Goal: Task Accomplishment & Management: Manage account settings

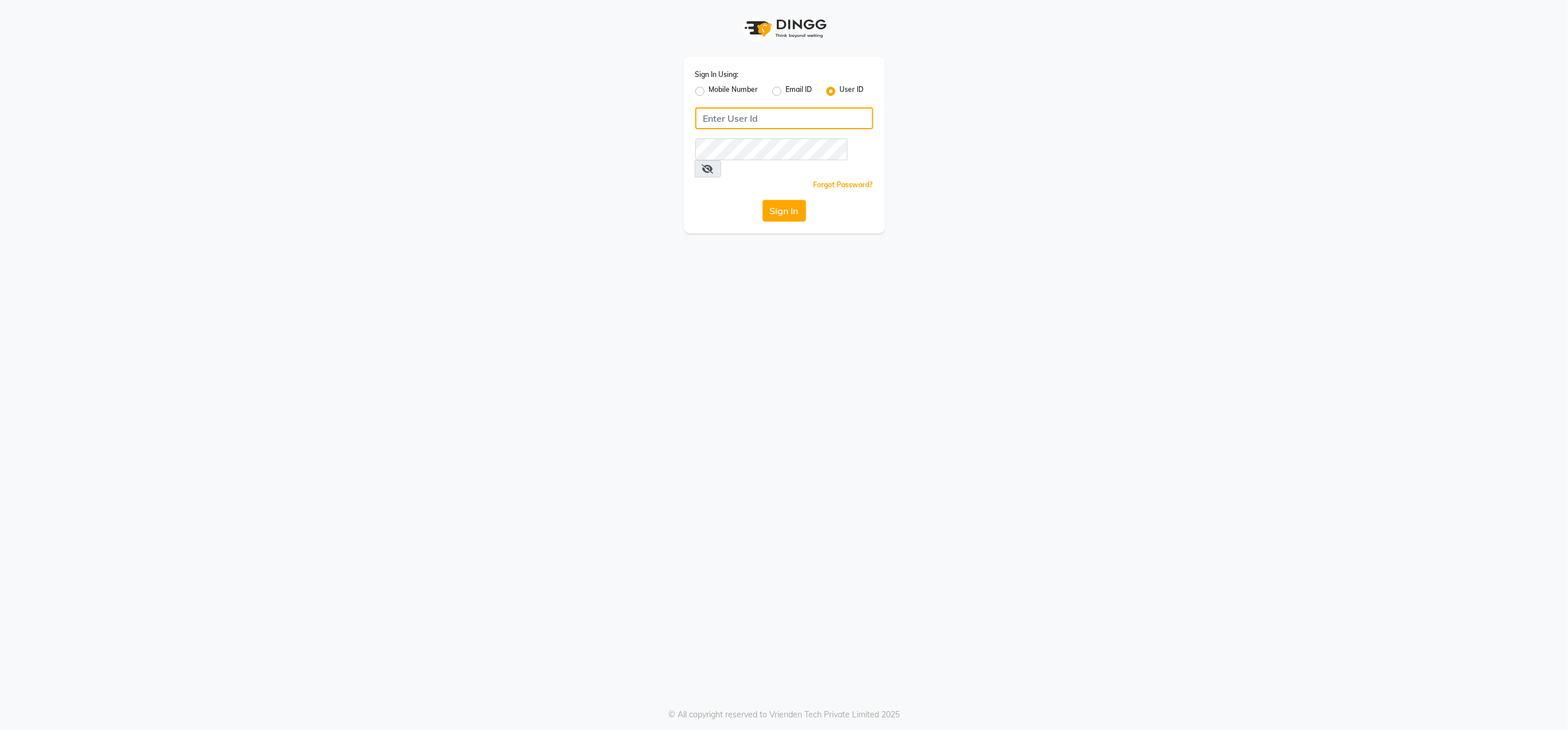
type input "jitendra"
click at [714, 164] on icon at bounding box center [708, 169] width 12 height 10
click at [786, 200] on button "Sign In" at bounding box center [784, 211] width 43 height 22
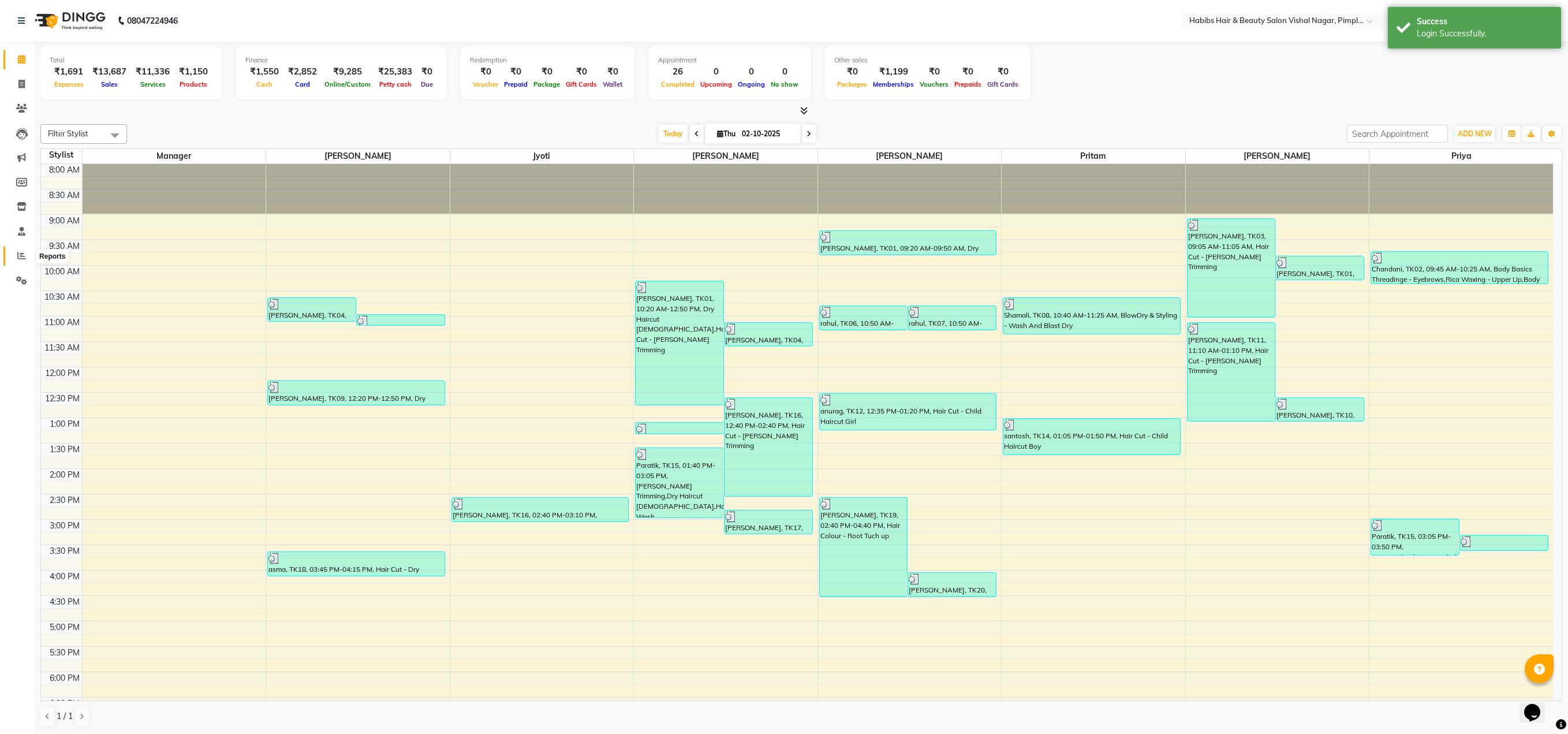
click at [20, 255] on icon at bounding box center [21, 255] width 9 height 9
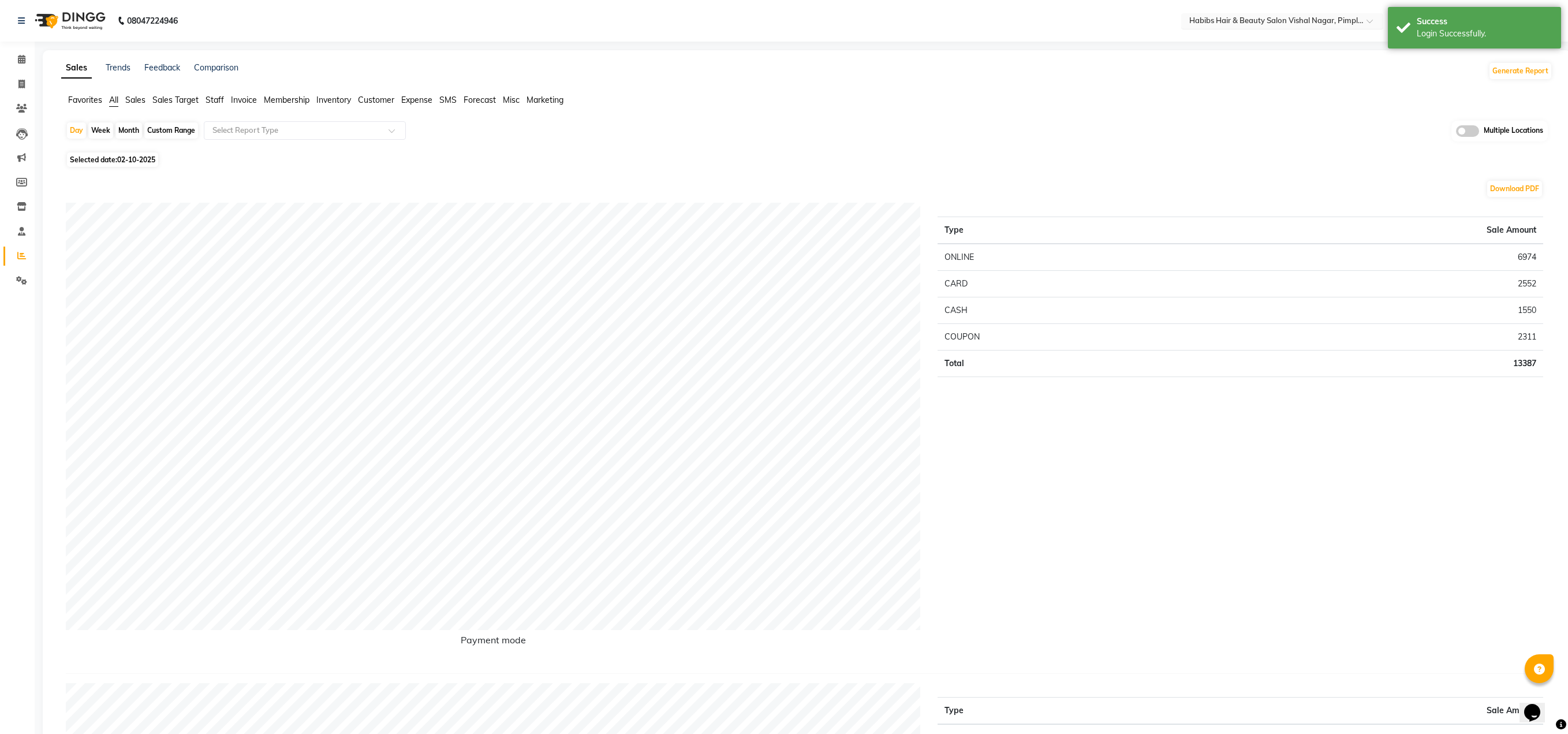
click at [1267, 21] on input "text" at bounding box center [1270, 22] width 167 height 12
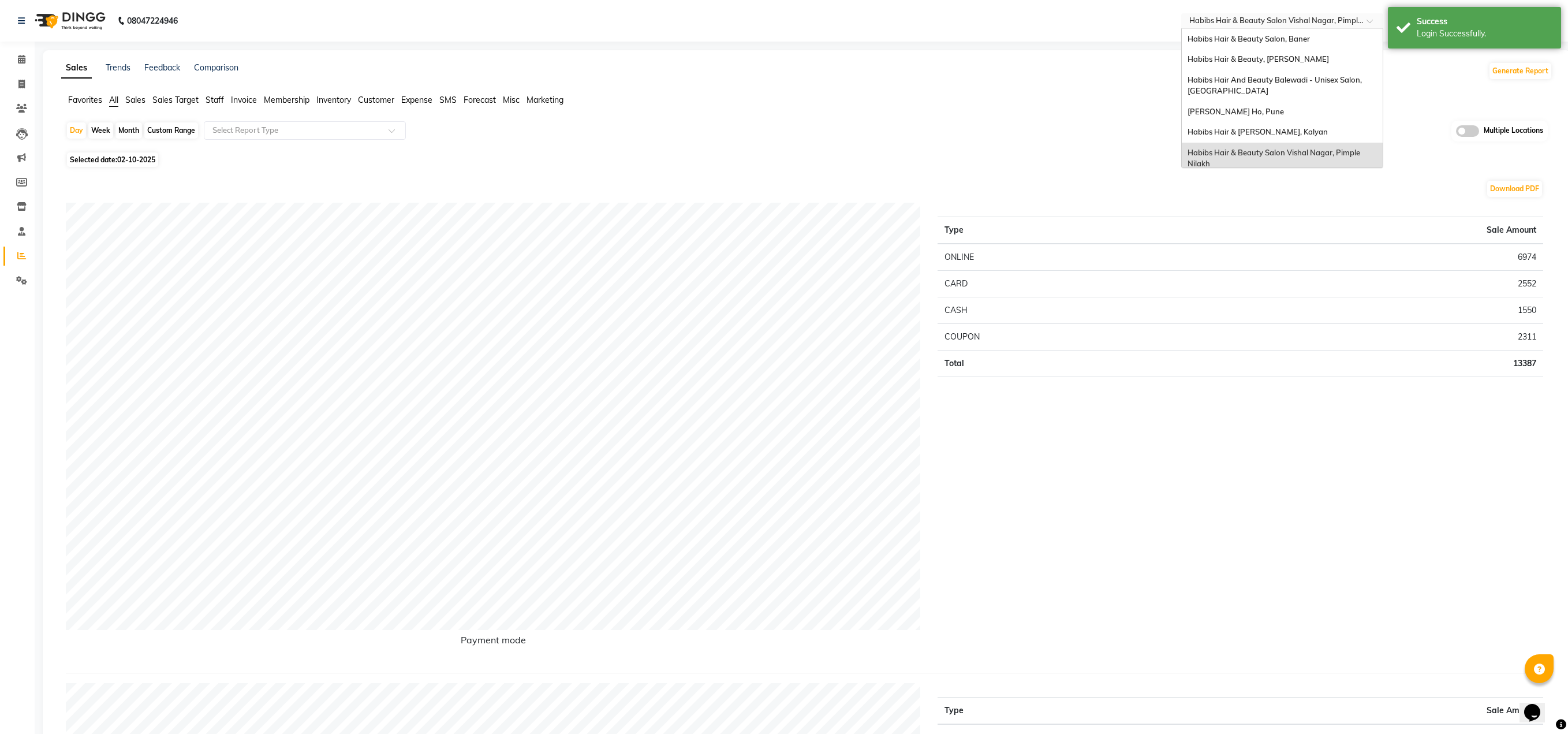
scroll to position [7, 0]
click at [1249, 125] on span "Habibs Hair & [PERSON_NAME], Kalyan" at bounding box center [1257, 125] width 140 height 10
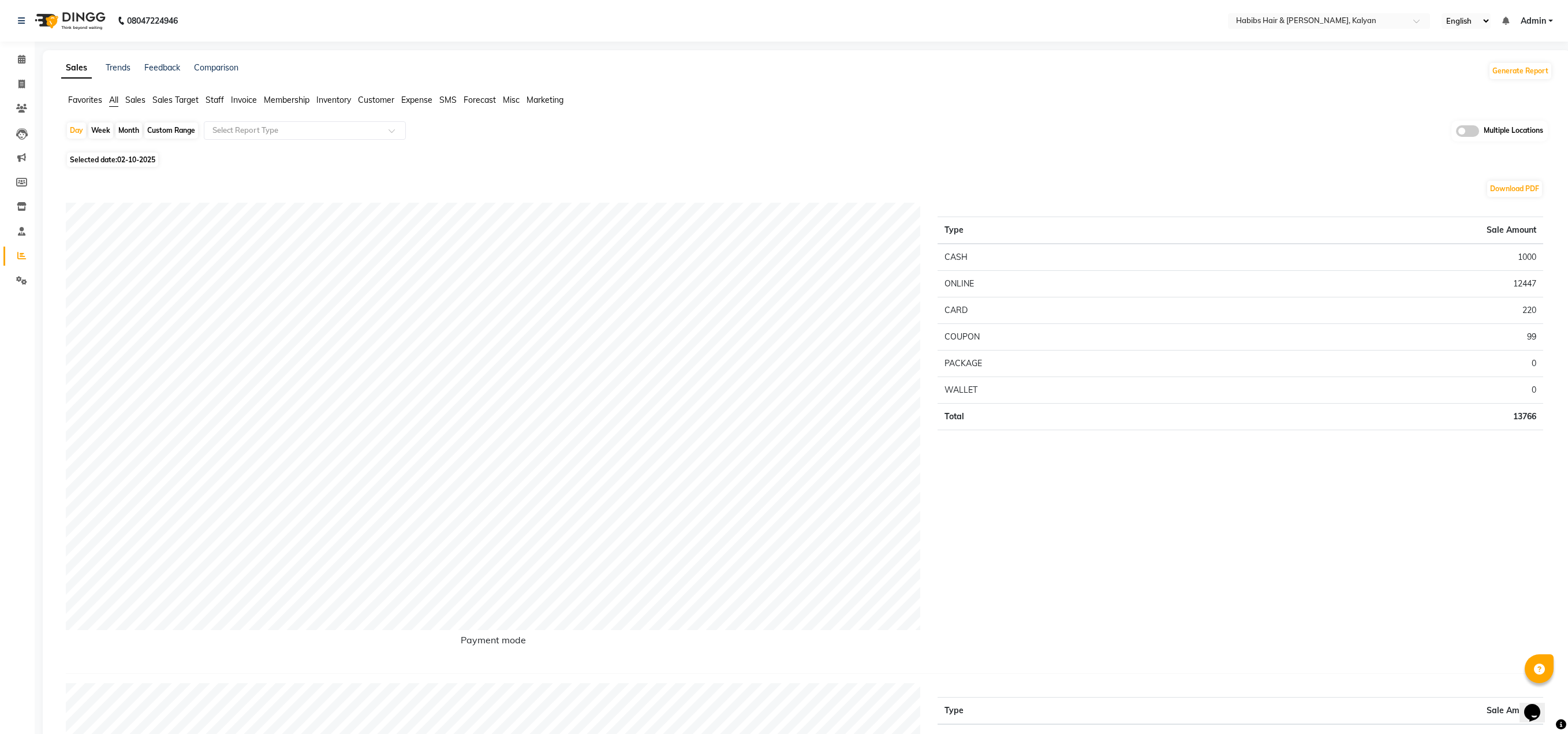
click at [124, 132] on div "Month" at bounding box center [128, 131] width 27 height 16
select select "10"
select select "2025"
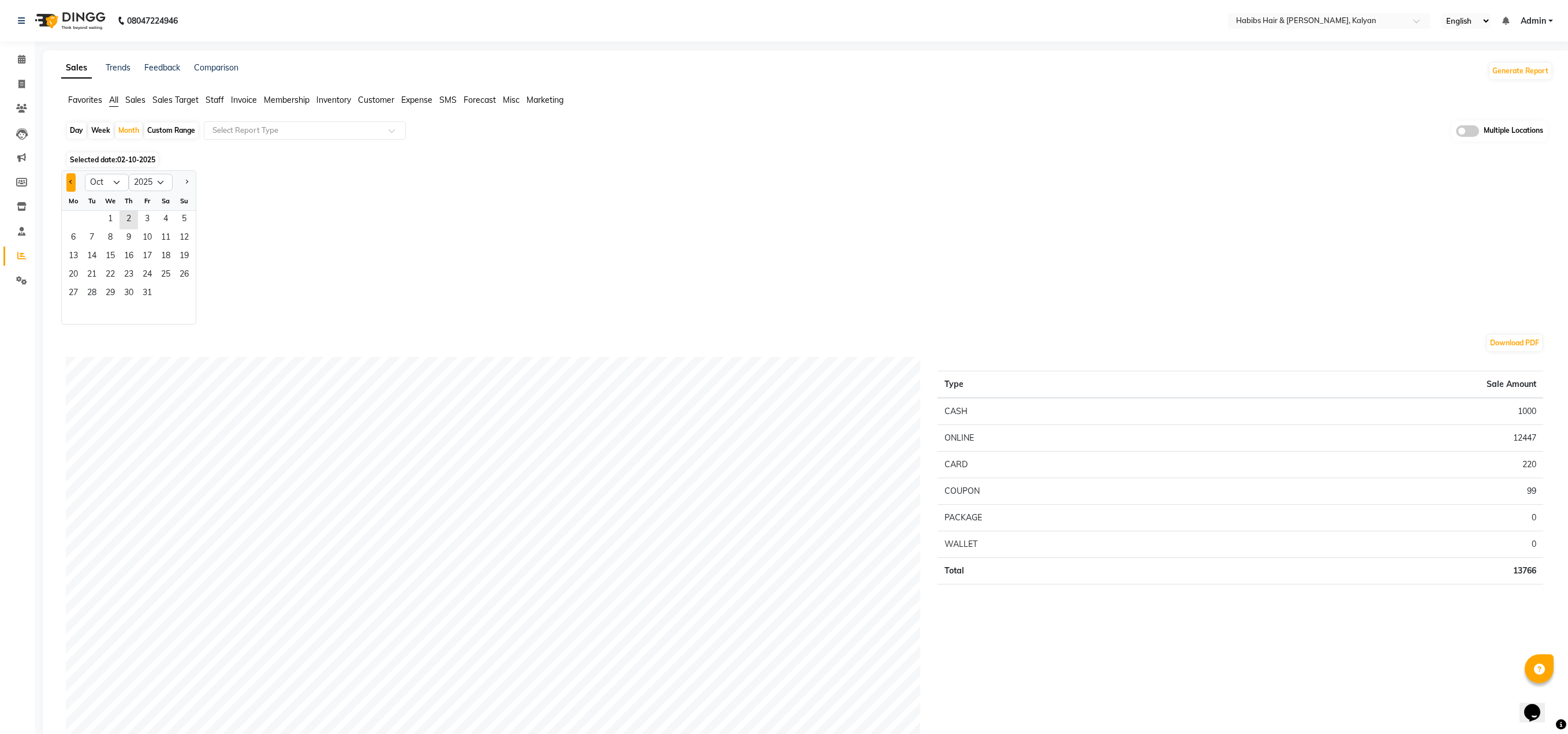
click at [75, 180] on button "Previous month" at bounding box center [71, 182] width 10 height 18
select select "9"
click at [70, 215] on span "1" at bounding box center [73, 219] width 18 height 18
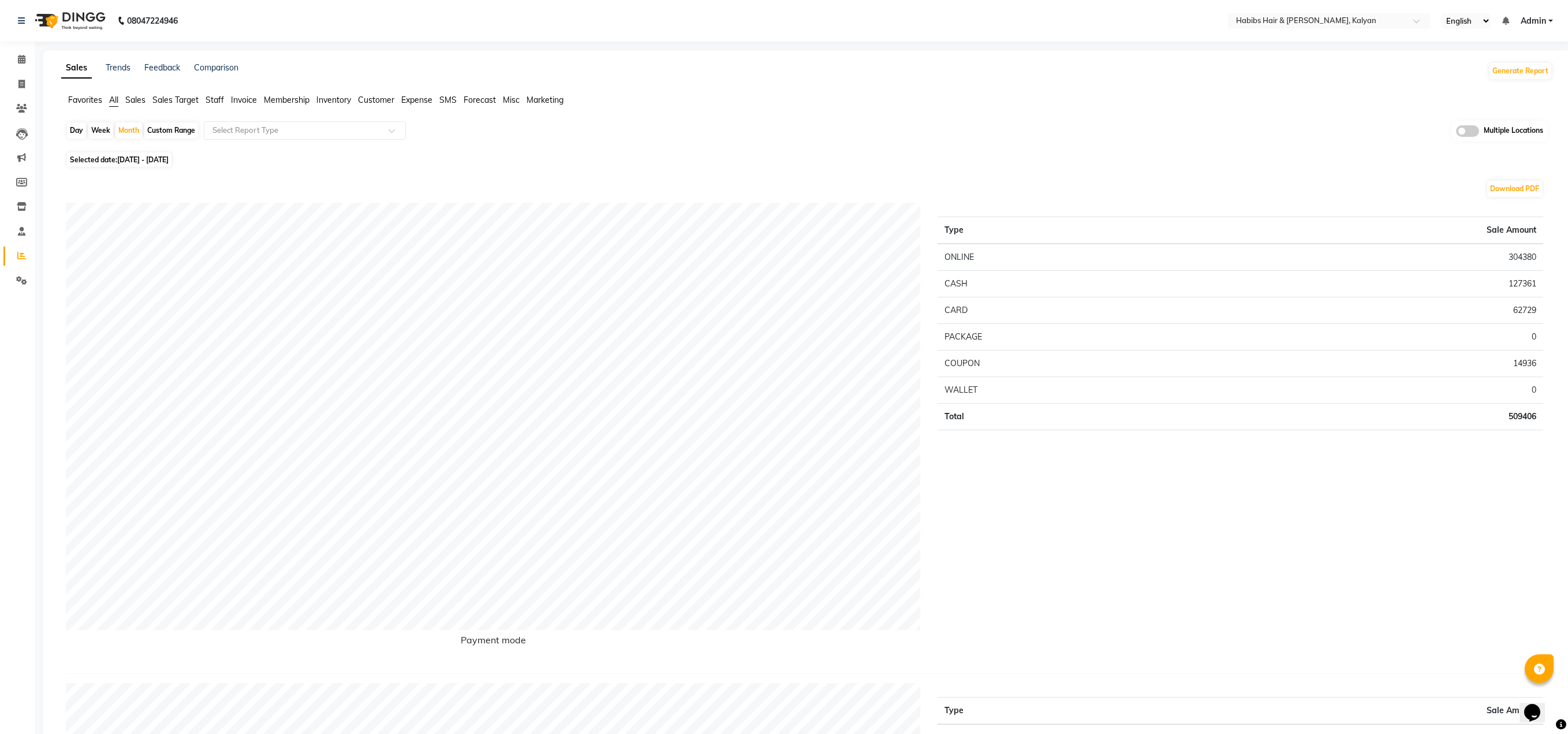
click at [379, 99] on span "Customer" at bounding box center [376, 100] width 36 height 10
click at [316, 128] on input "text" at bounding box center [293, 130] width 166 height 12
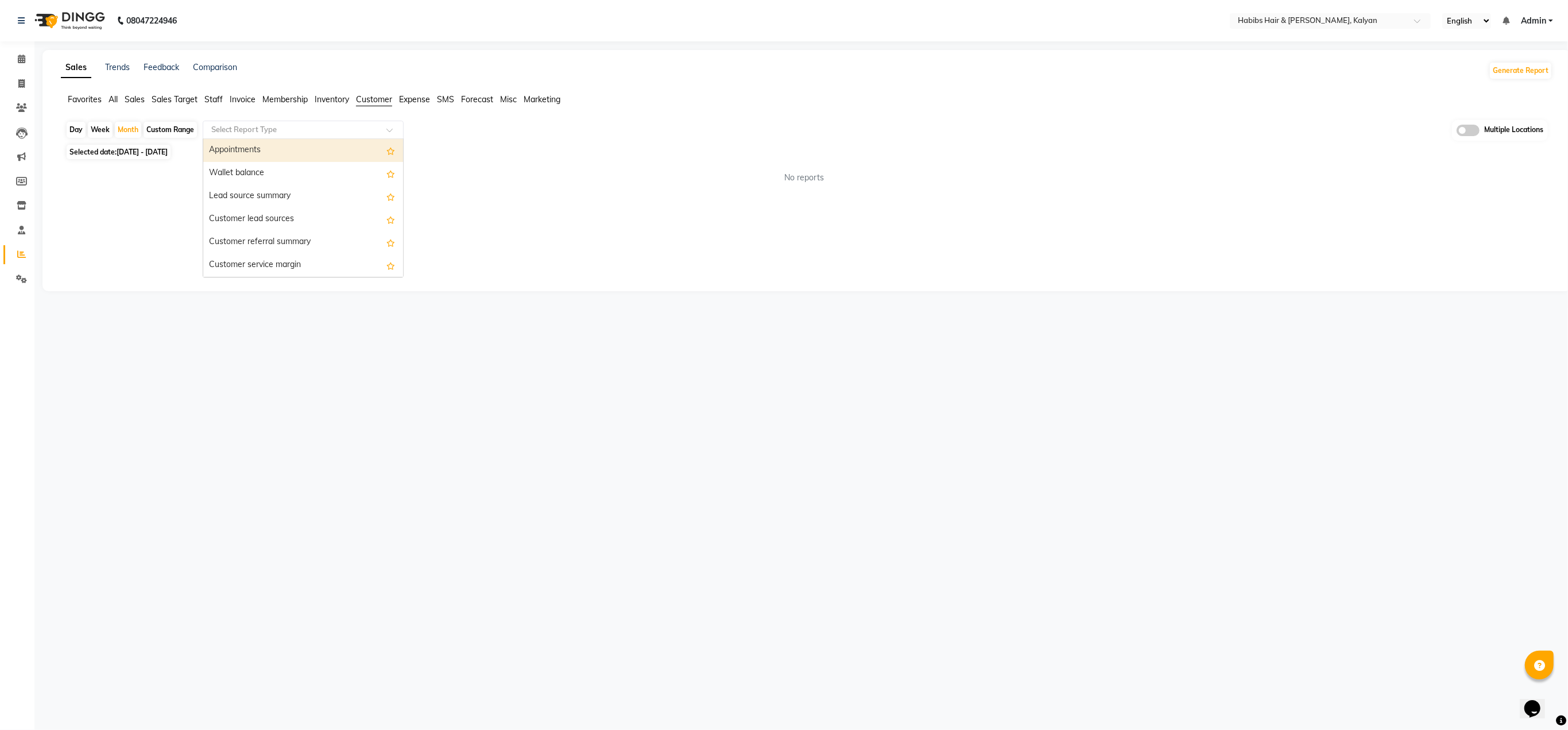
click at [257, 146] on div "Appointments" at bounding box center [303, 150] width 200 height 23
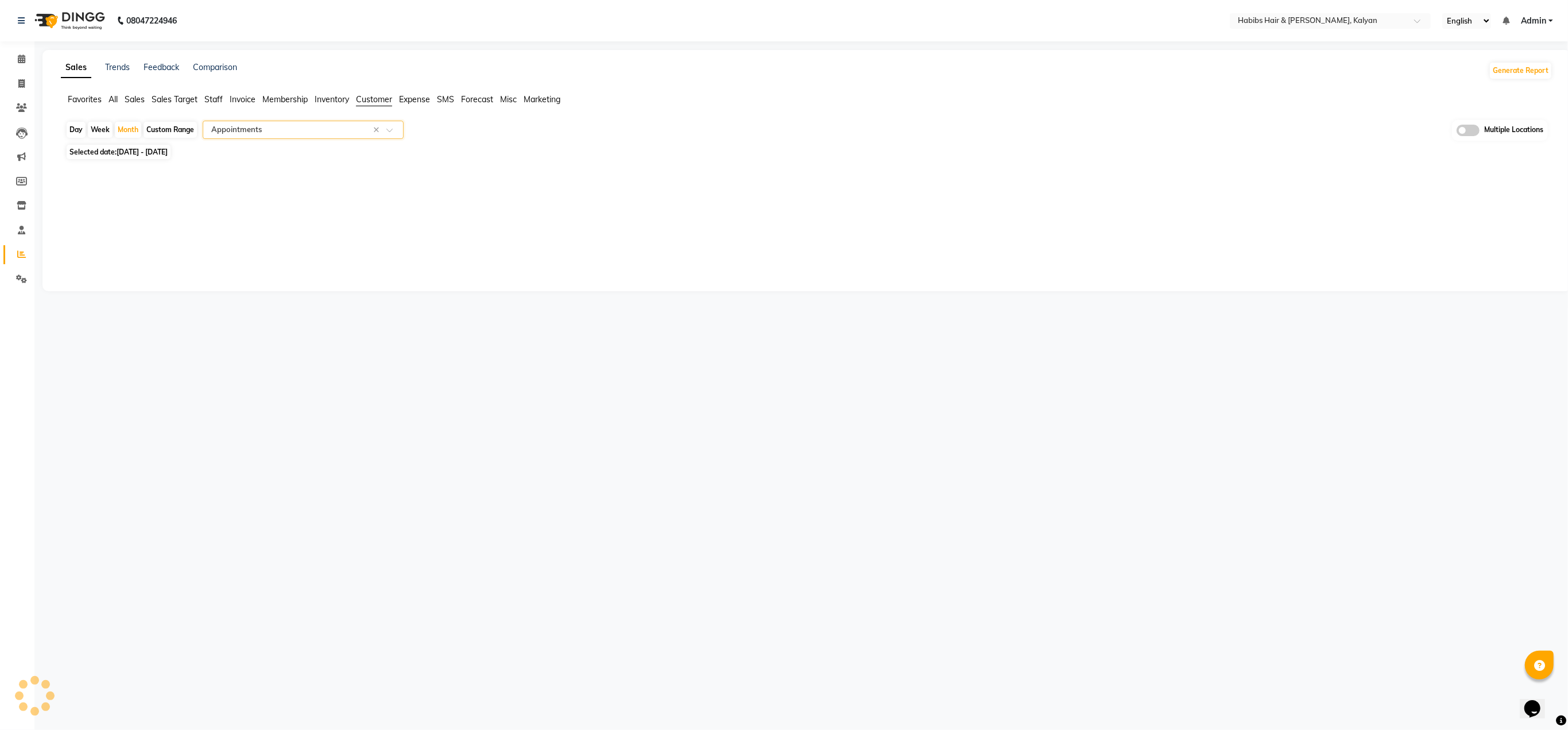
select select "full_report"
select select "csv"
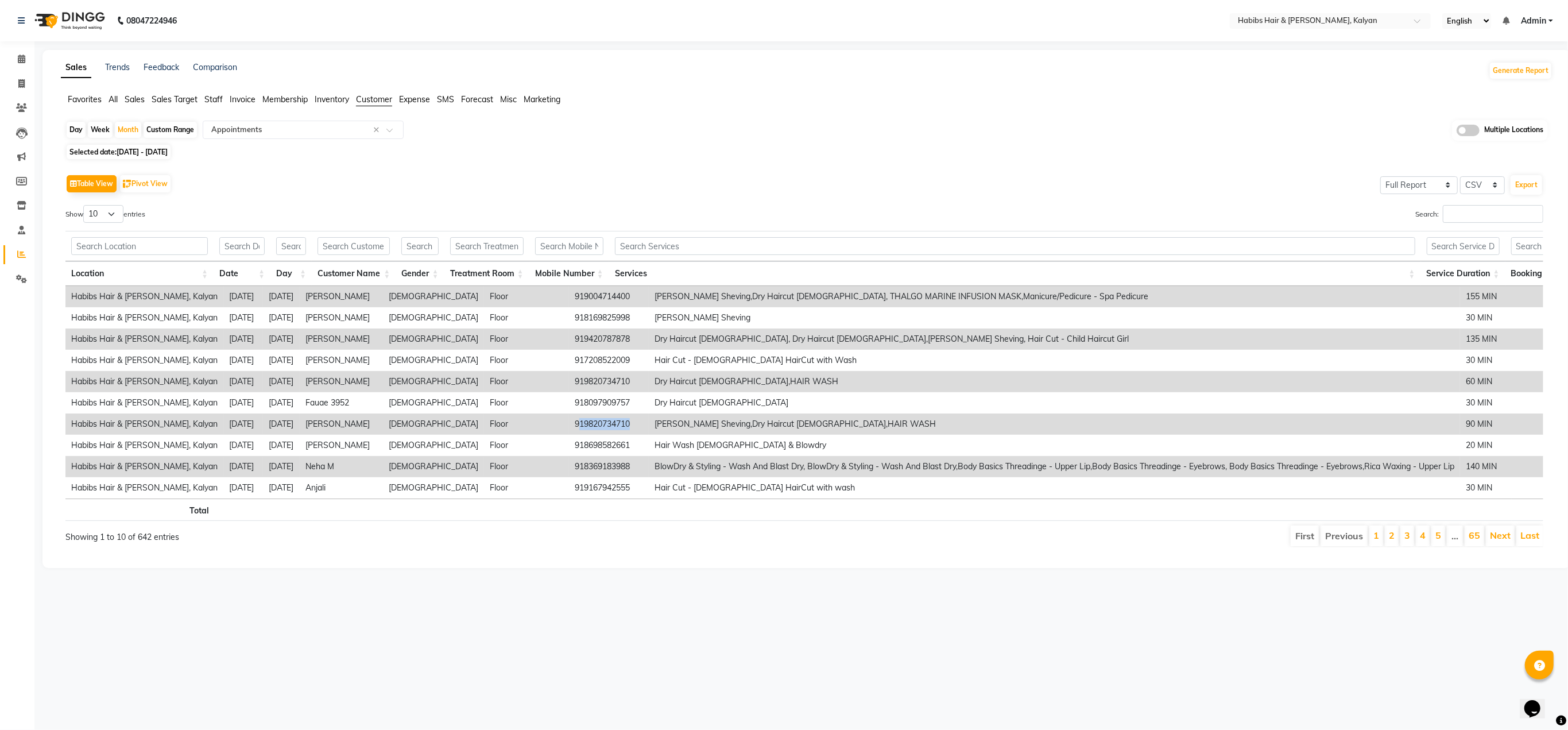
drag, startPoint x: 538, startPoint y: 423, endPoint x: 598, endPoint y: 425, distance: 60.0
click at [598, 425] on td "919820734710" at bounding box center [608, 423] width 80 height 21
click at [1531, 182] on button "Export" at bounding box center [1527, 185] width 31 height 20
click at [140, 154] on span "01-09-2025 - 30-09-2025" at bounding box center [141, 152] width 51 height 9
select select "9"
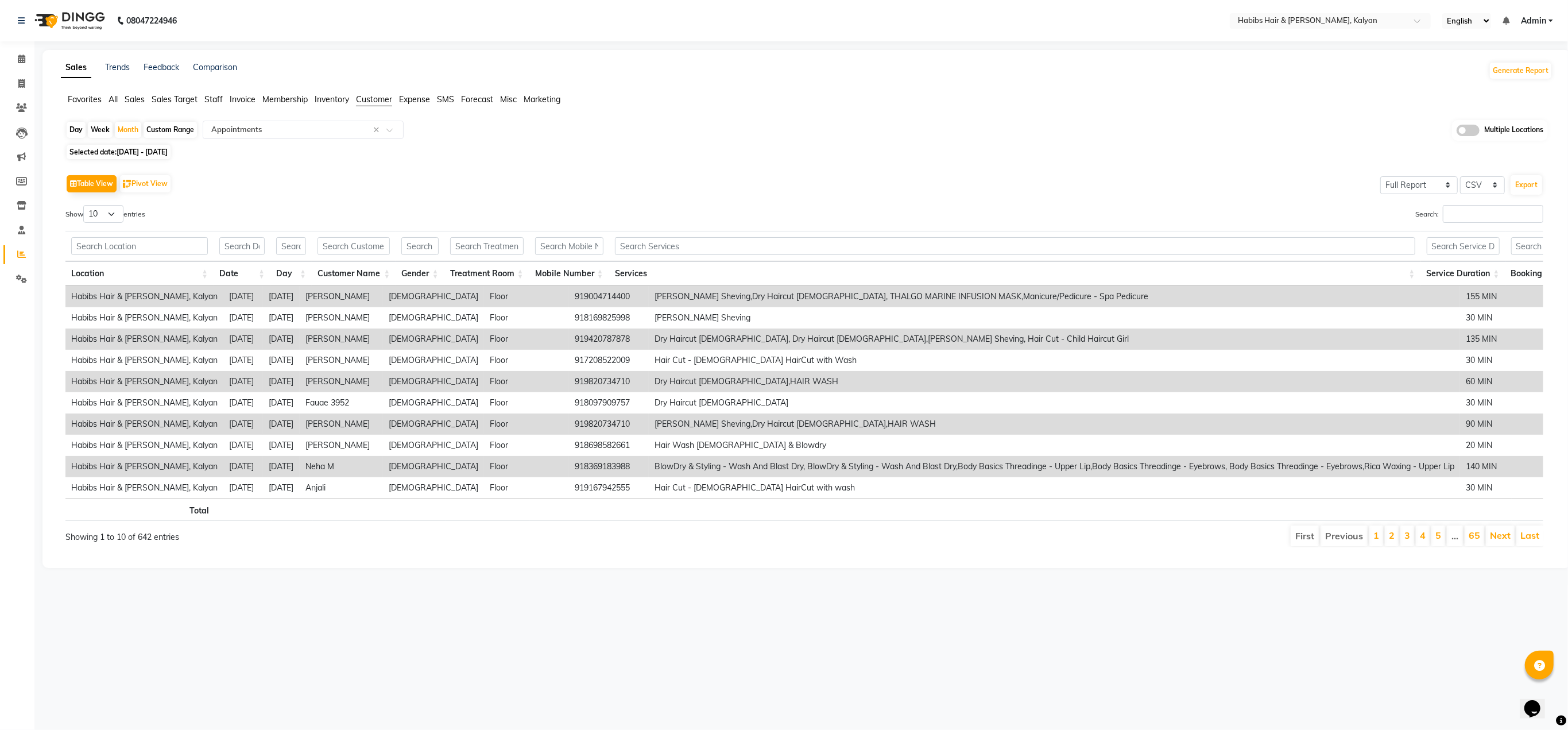
select select "2025"
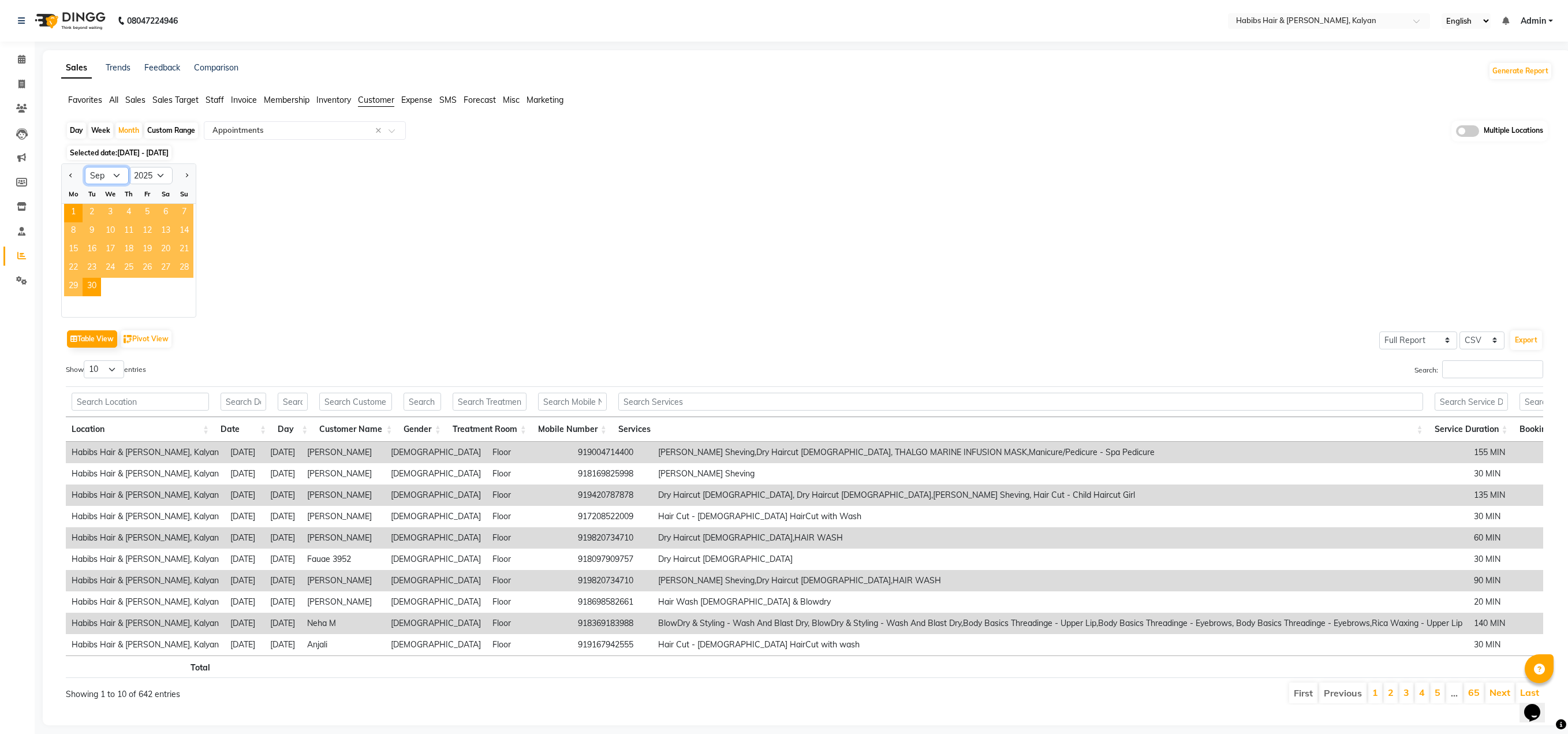
click at [95, 178] on select "Jan Feb Mar Apr May Jun Jul Aug Sep Oct Nov Dec" at bounding box center [107, 175] width 44 height 17
select select "8"
click at [85, 167] on select "Jan Feb Mar Apr May Jun Jul Aug Sep Oct Nov Dec" at bounding box center [107, 175] width 44 height 17
click at [144, 210] on span "1" at bounding box center [147, 213] width 18 height 18
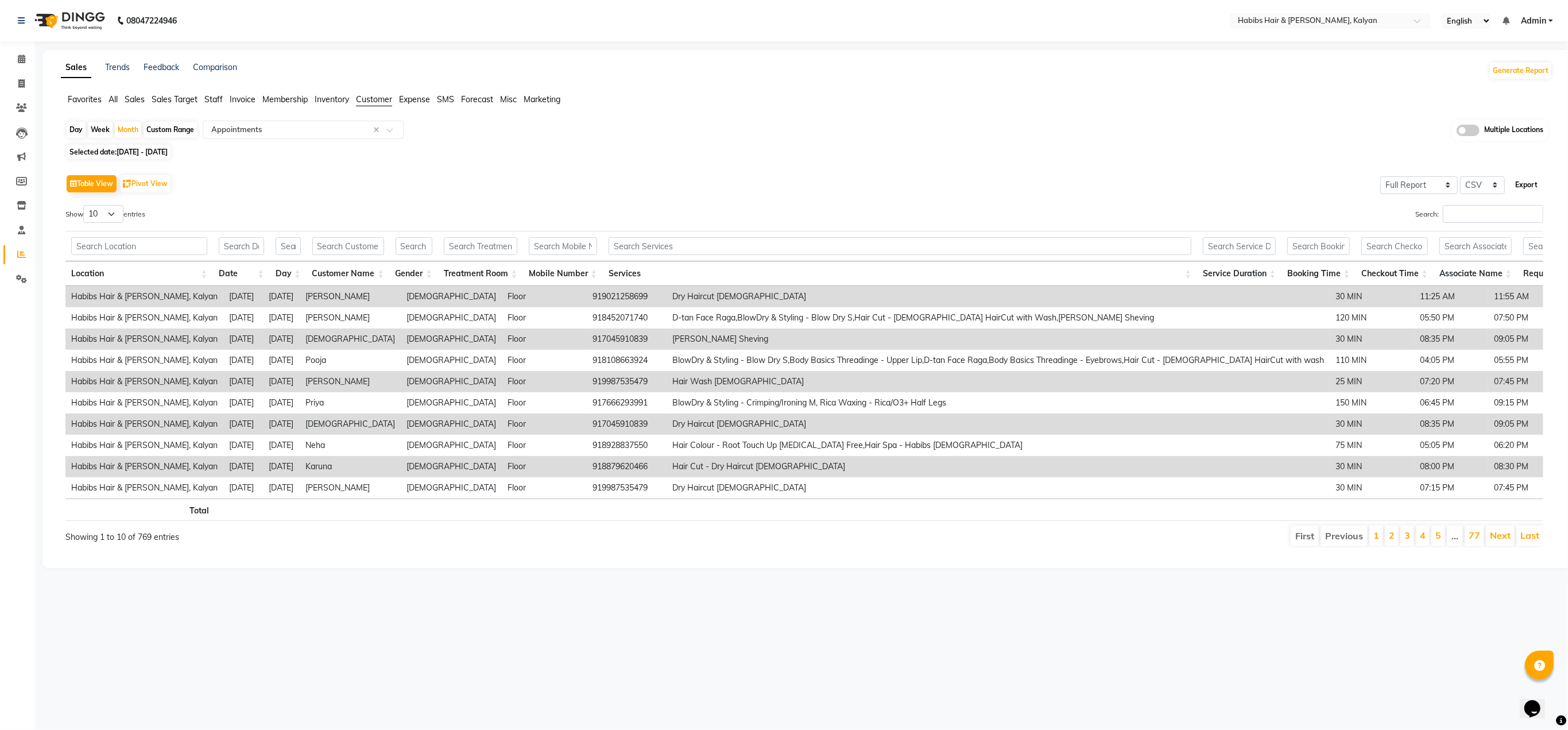
click at [1531, 186] on button "Export" at bounding box center [1527, 185] width 31 height 20
click at [143, 149] on span "01-08-2025 - 31-08-2025" at bounding box center [141, 152] width 51 height 9
select select "8"
select select "2025"
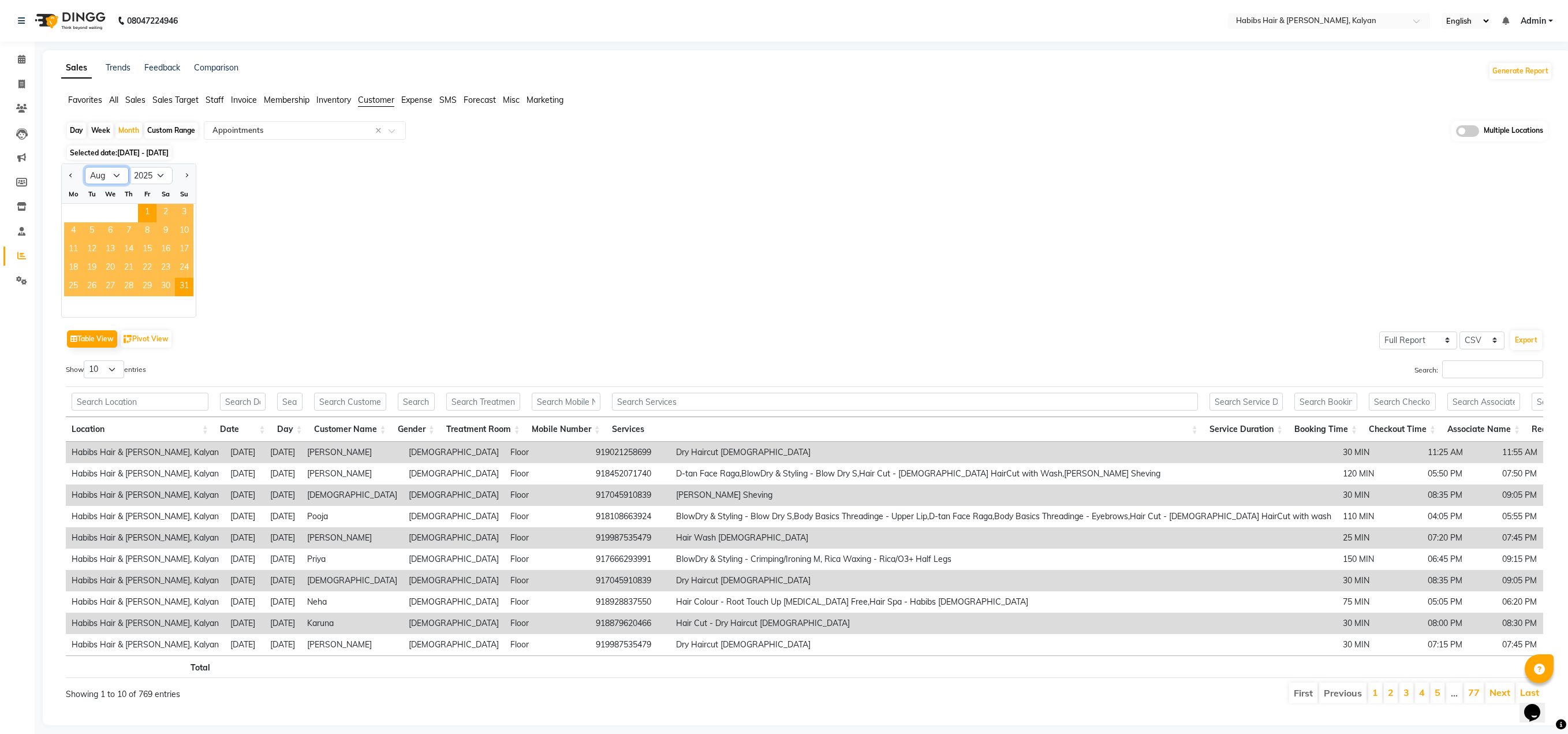
click at [89, 174] on select "Jan Feb Mar Apr May Jun Jul Aug Sep Oct Nov Dec" at bounding box center [107, 175] width 44 height 17
select select "7"
click at [85, 167] on select "Jan Feb Mar Apr May Jun Jul Aug Sep Oct Nov Dec" at bounding box center [107, 175] width 44 height 17
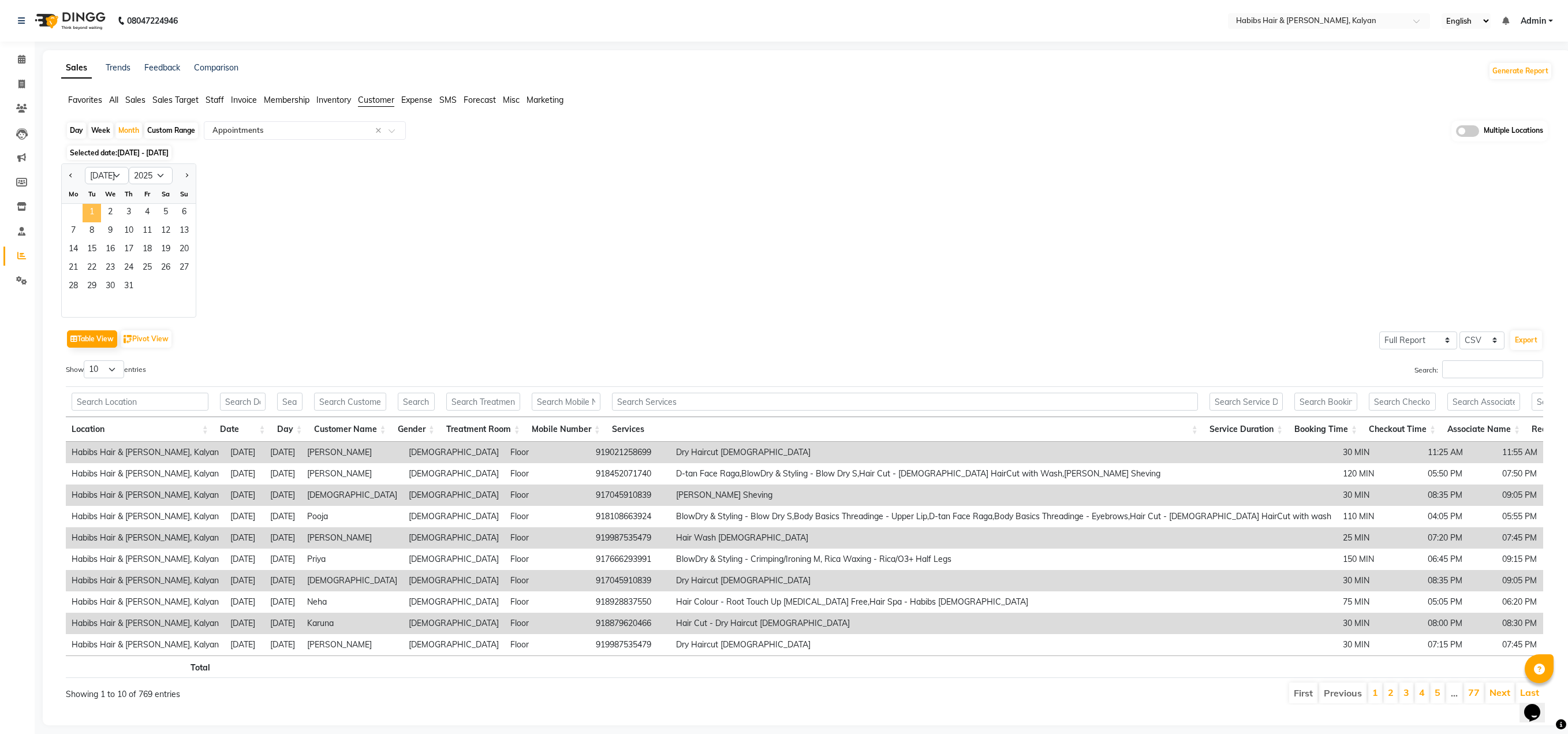
click at [92, 213] on span "1" at bounding box center [92, 213] width 18 height 18
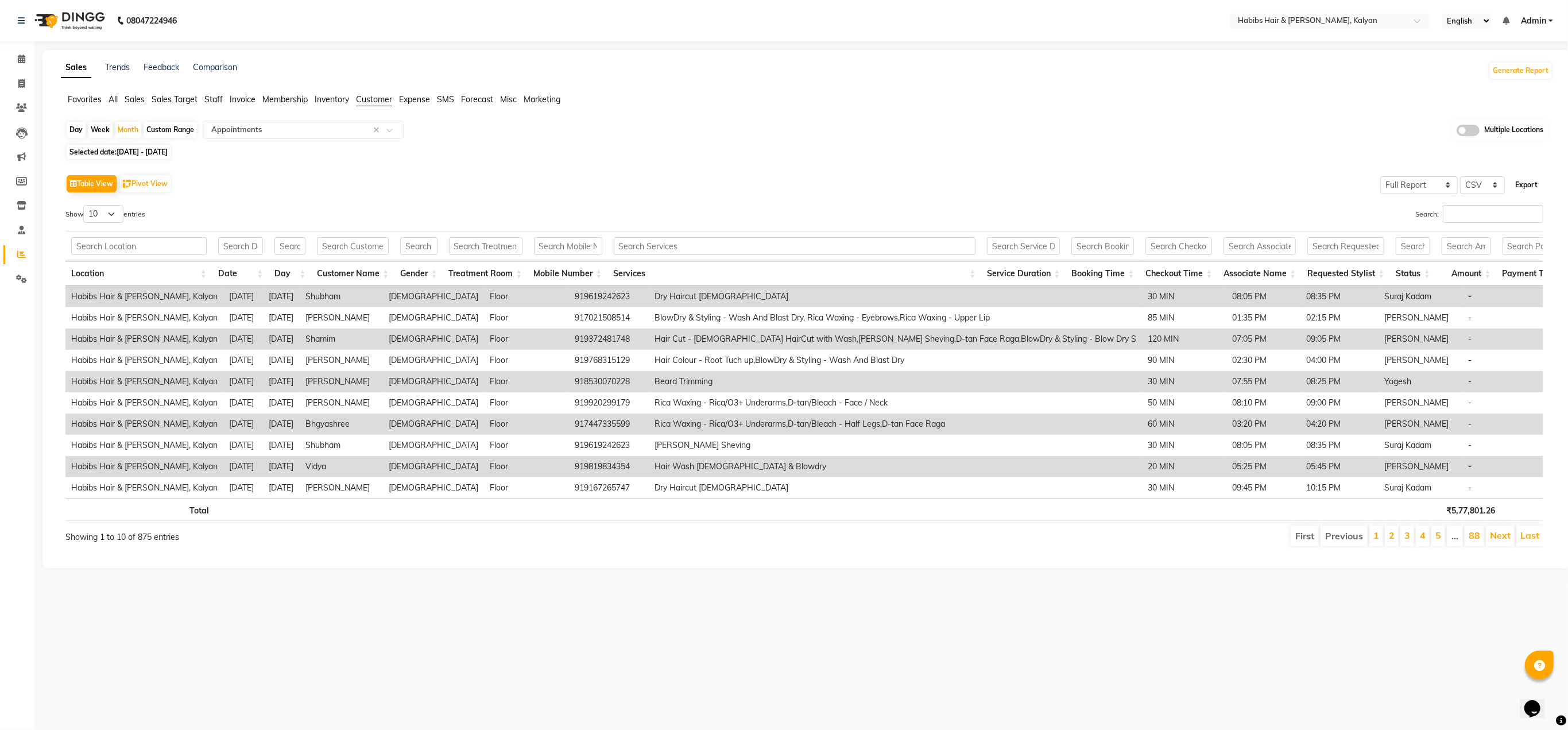
click at [1523, 180] on button "Export" at bounding box center [1527, 185] width 31 height 20
click at [168, 156] on span "01-07-2025 - 31-07-2025" at bounding box center [141, 152] width 51 height 9
select select "7"
select select "2025"
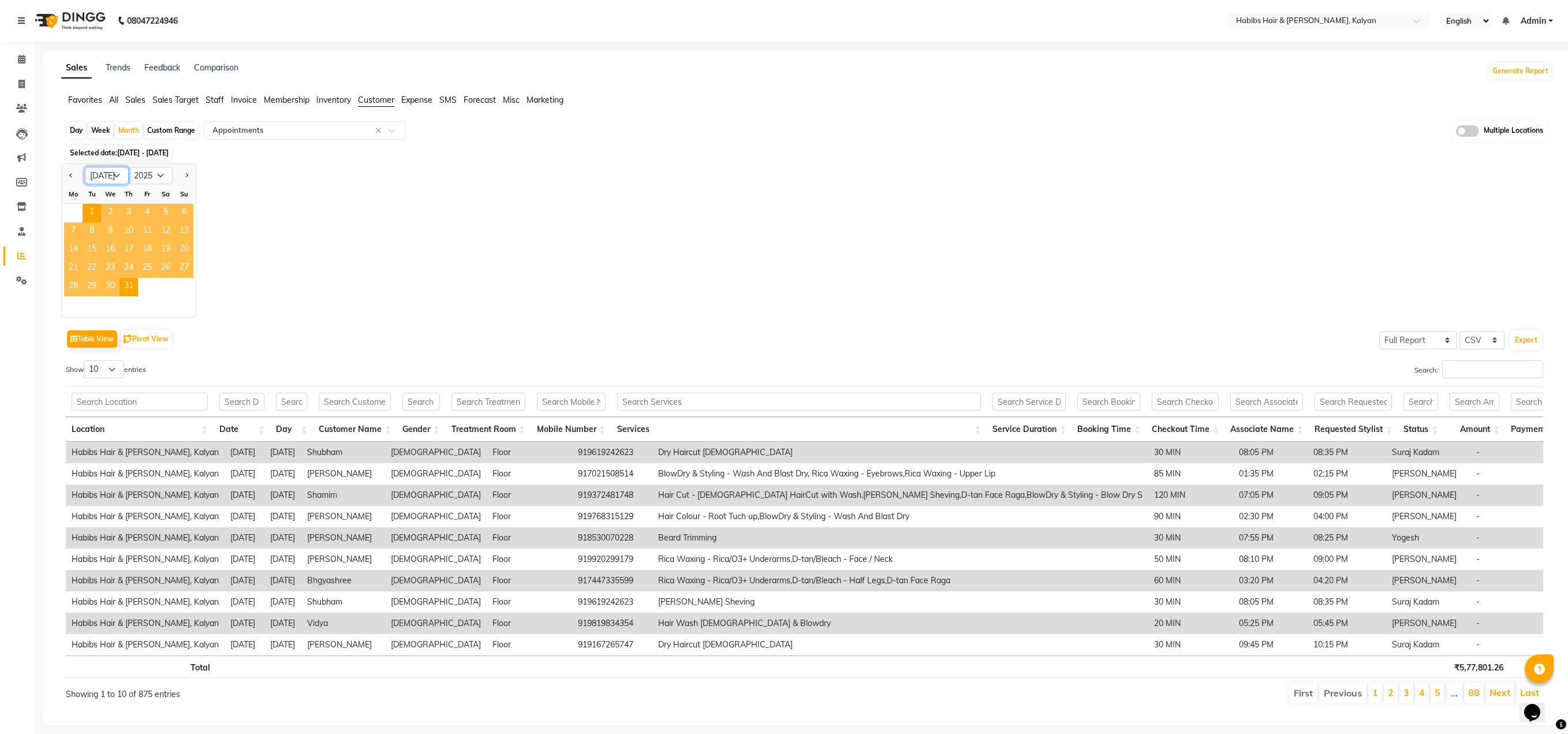
click at [102, 178] on select "Jan Feb Mar Apr May Jun Jul Aug Sep Oct Nov Dec" at bounding box center [107, 175] width 44 height 17
select select "6"
click at [85, 167] on select "Jan Feb Mar Apr May Jun Jul Aug Sep Oct Nov Dec" at bounding box center [107, 175] width 44 height 17
click at [189, 210] on span "1" at bounding box center [184, 213] width 18 height 18
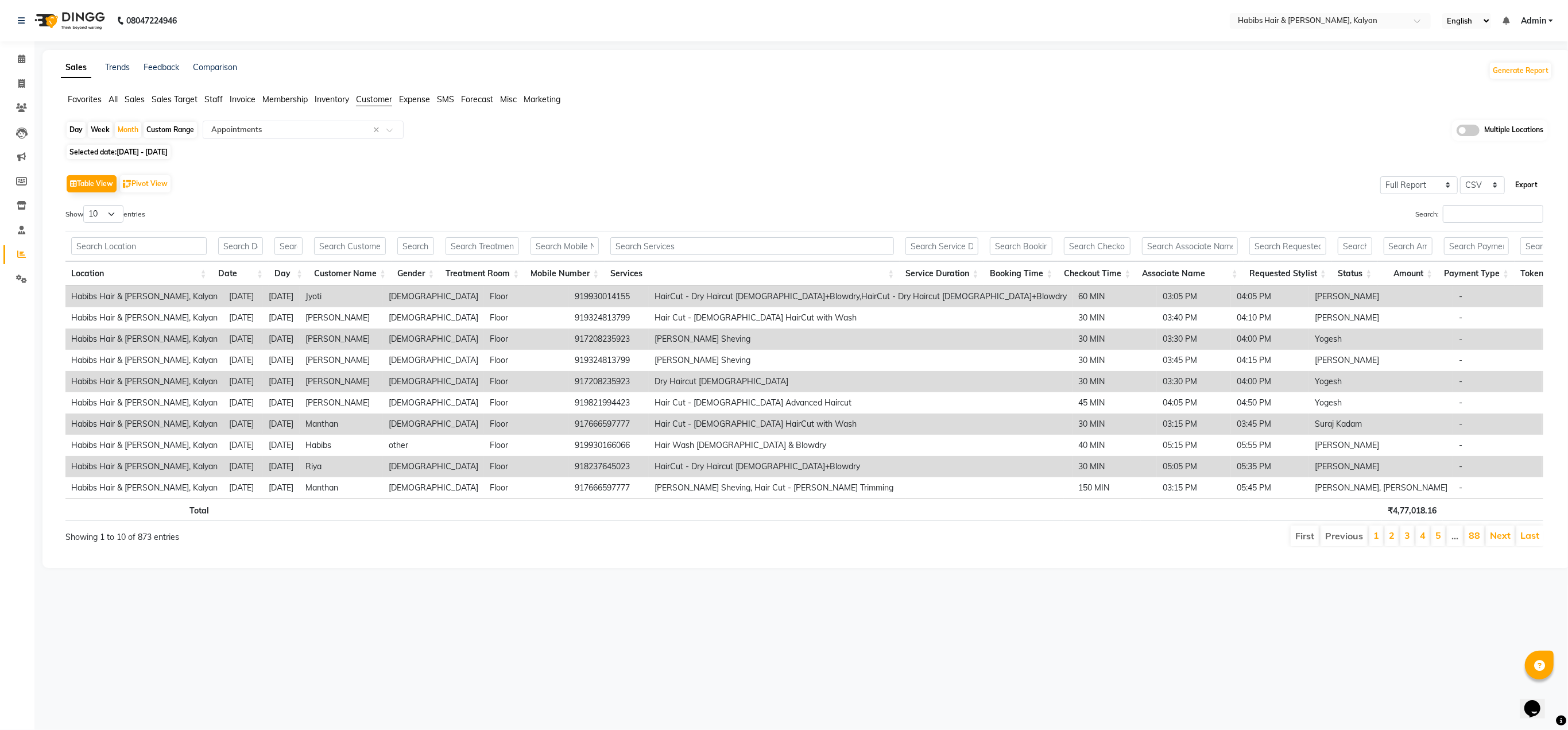
click at [1518, 186] on button "Export" at bounding box center [1527, 185] width 31 height 20
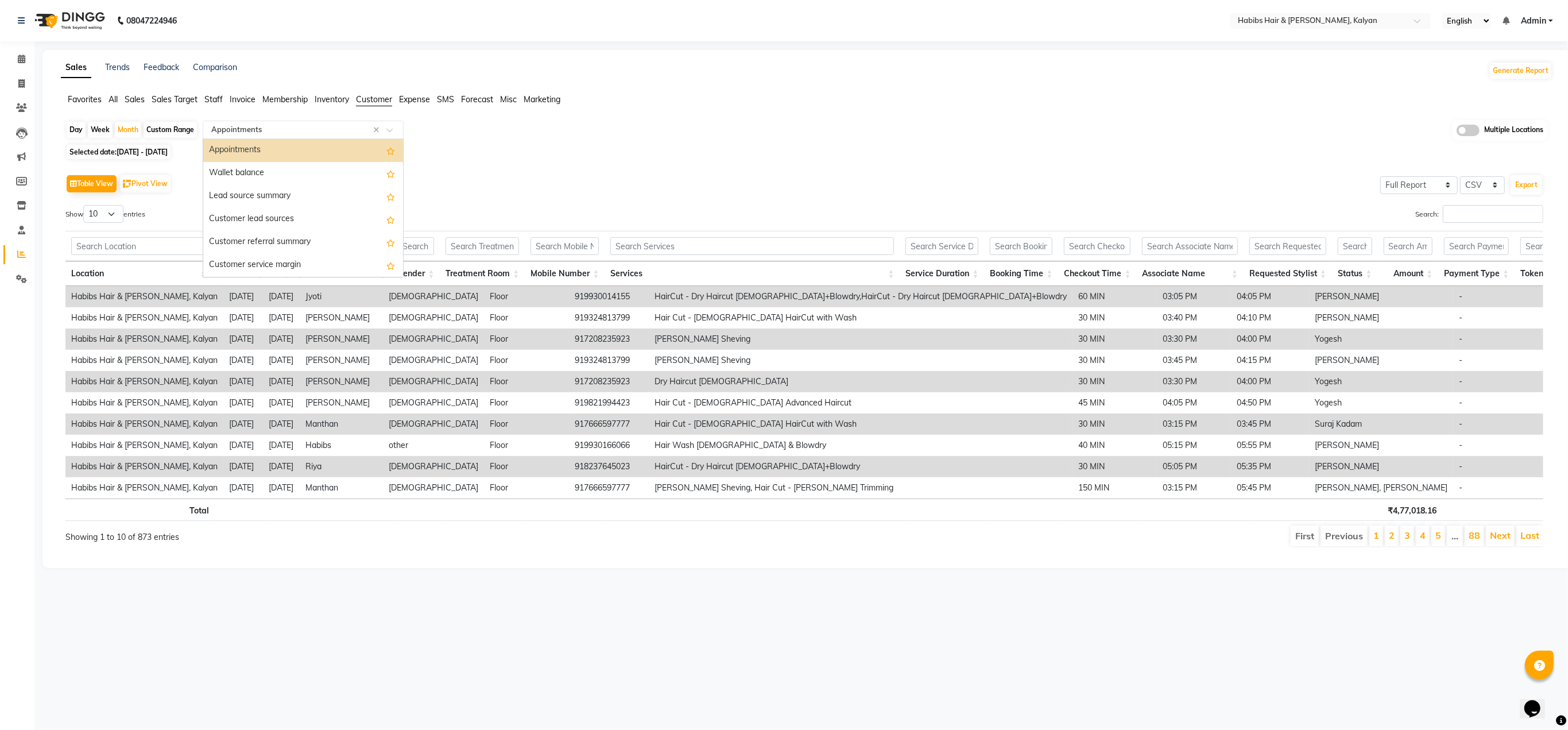
click at [299, 128] on input "text" at bounding box center [292, 129] width 165 height 12
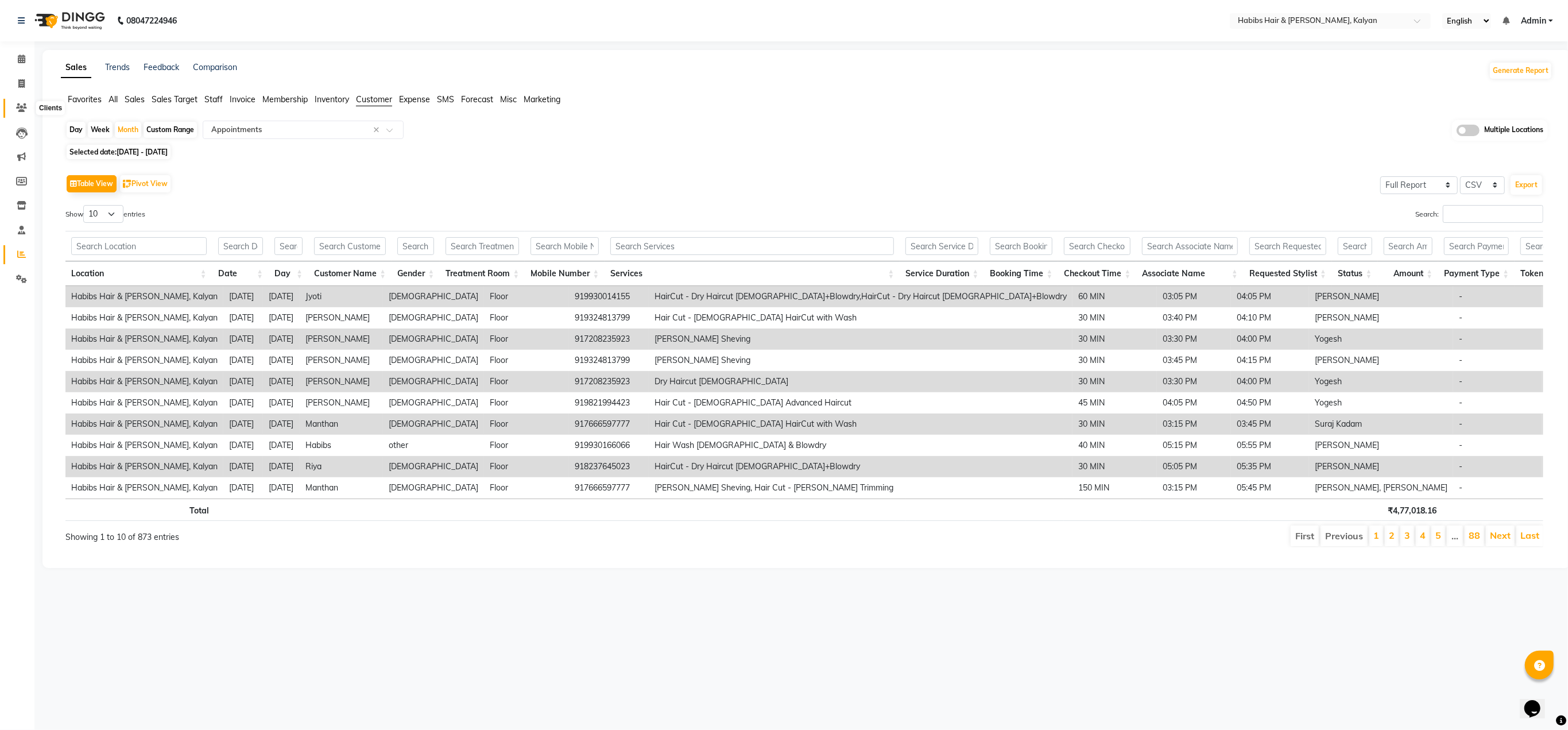
click at [20, 113] on span at bounding box center [22, 108] width 20 height 13
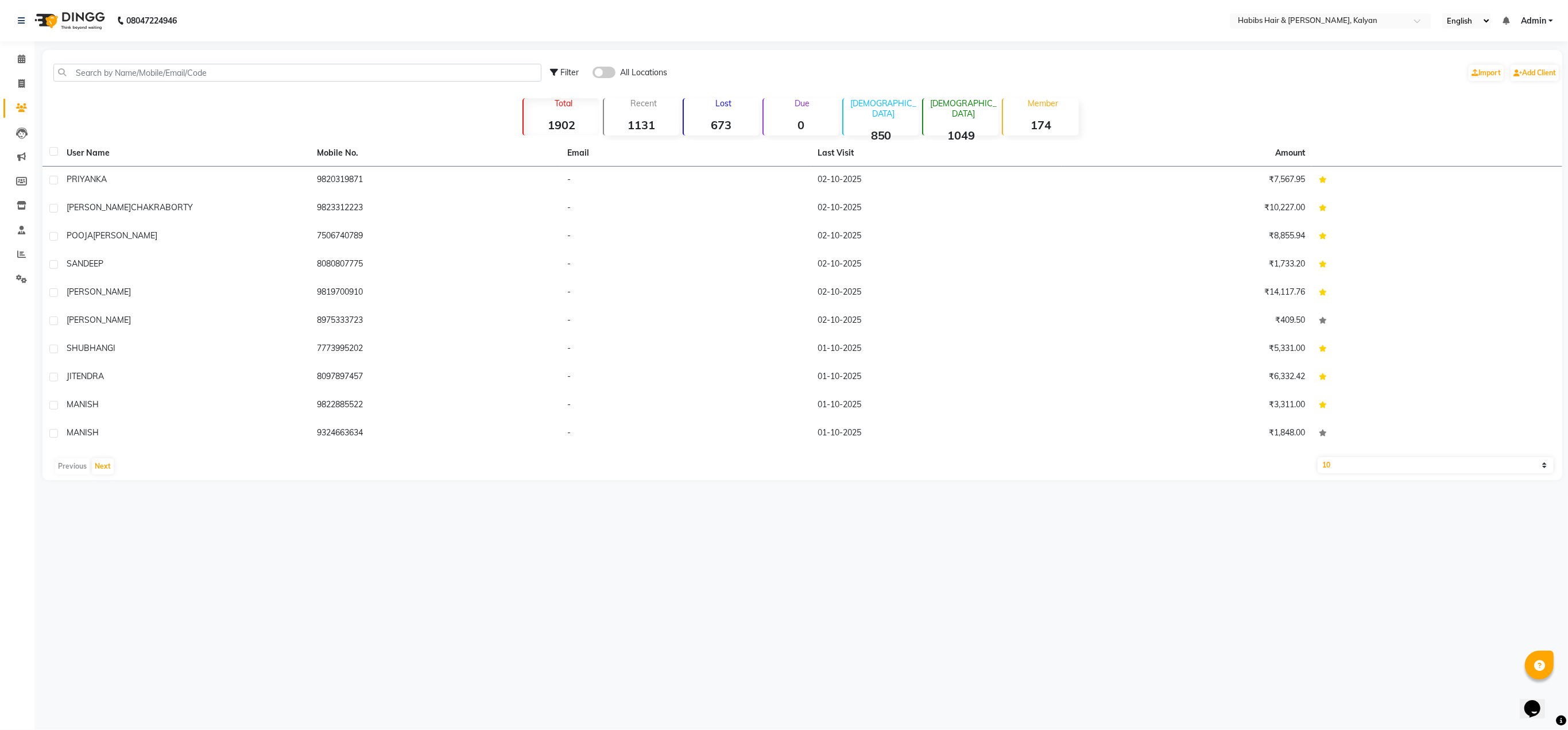
click at [720, 116] on div "Lost 673" at bounding box center [720, 116] width 76 height 37
click at [103, 469] on button "Next" at bounding box center [103, 466] width 22 height 16
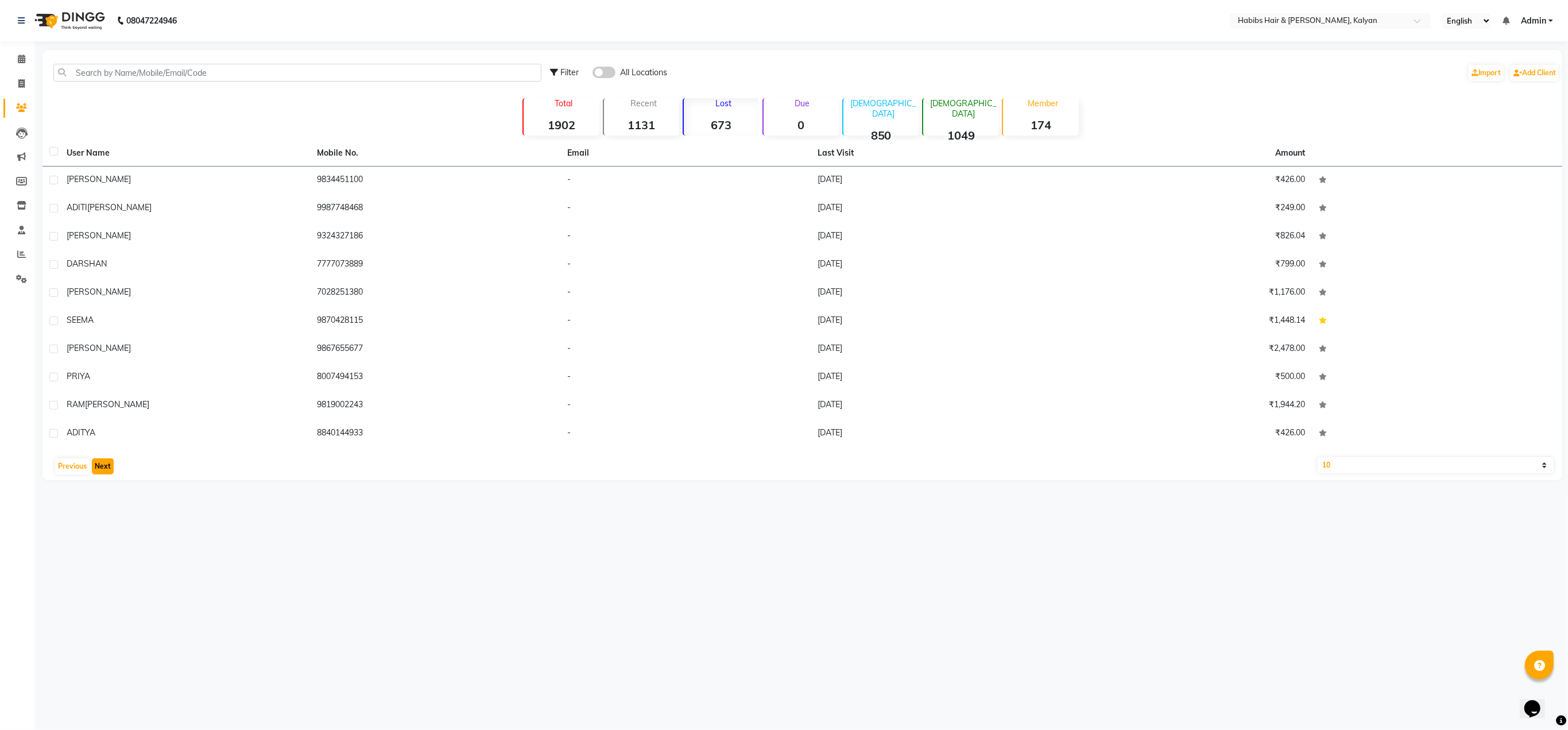
click at [103, 469] on button "Next" at bounding box center [103, 466] width 22 height 16
click at [606, 72] on span at bounding box center [604, 72] width 23 height 12
click at [593, 74] on input "checkbox" at bounding box center [593, 74] width 0 height 0
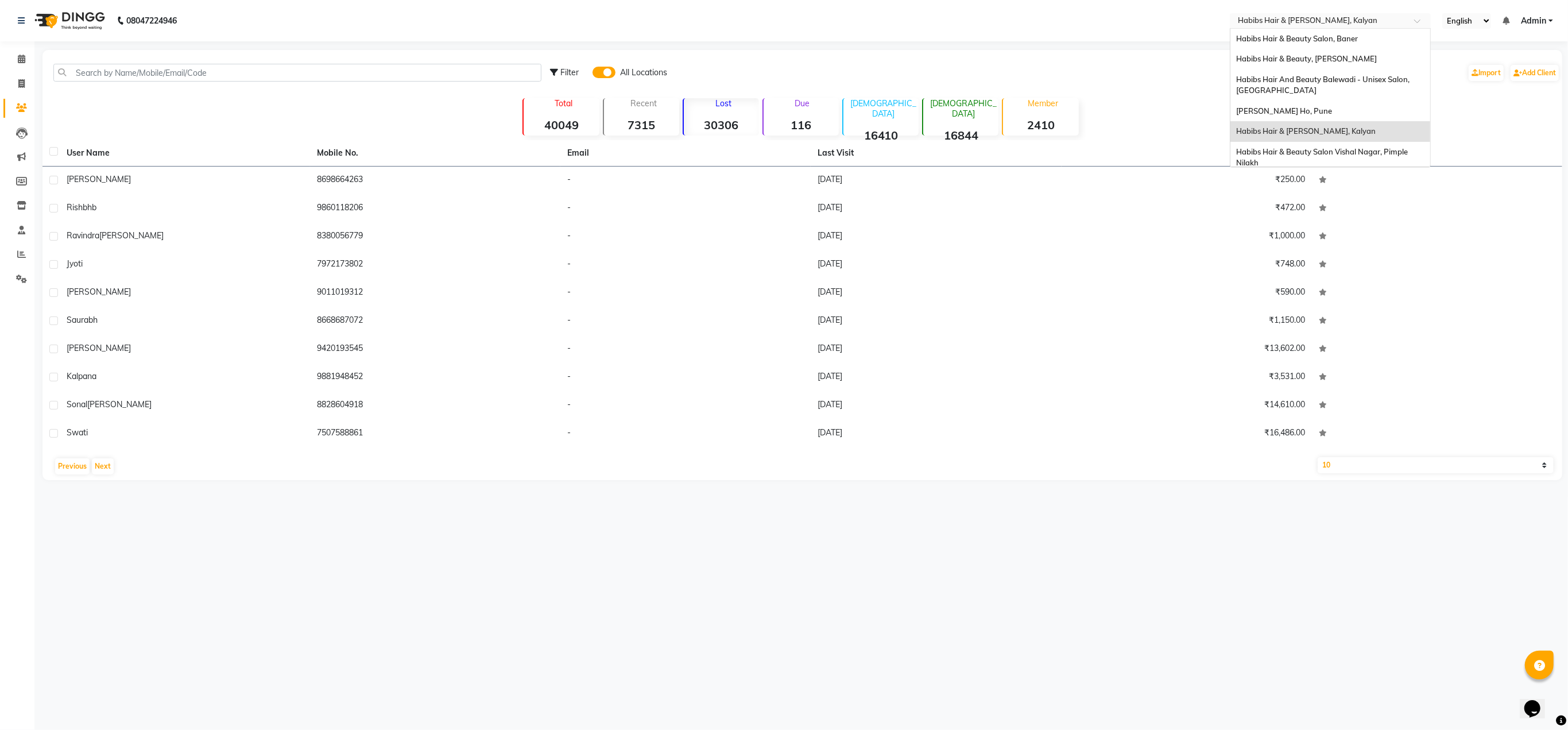
click at [1294, 22] on input "text" at bounding box center [1319, 22] width 167 height 12
click at [1289, 39] on span "Habibs Hair & Beauty Salon, Baner" at bounding box center [1297, 39] width 122 height 10
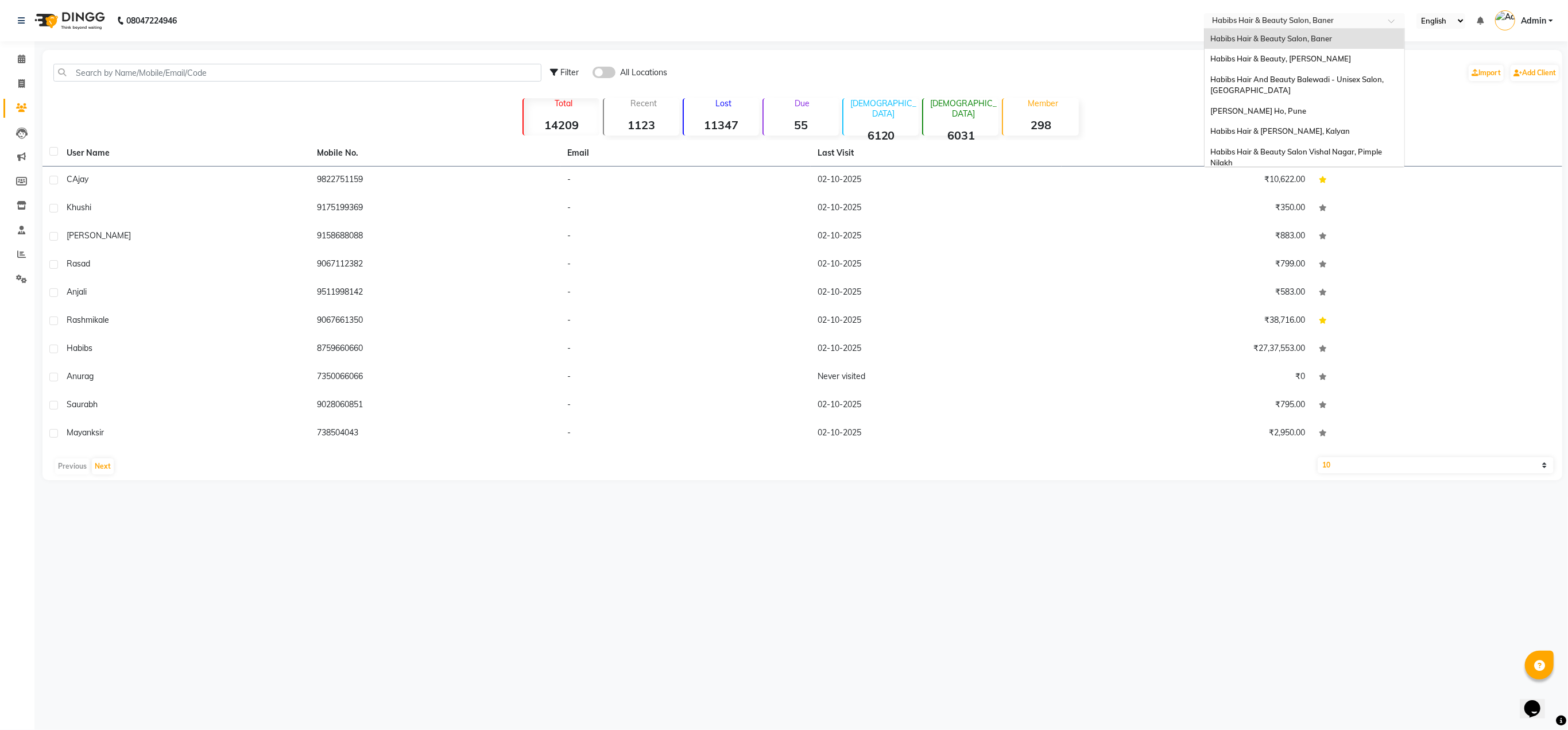
click at [1319, 20] on input "text" at bounding box center [1293, 22] width 167 height 12
click at [1304, 60] on span "Habibs Hair & Beauty, [PERSON_NAME]" at bounding box center [1280, 58] width 141 height 10
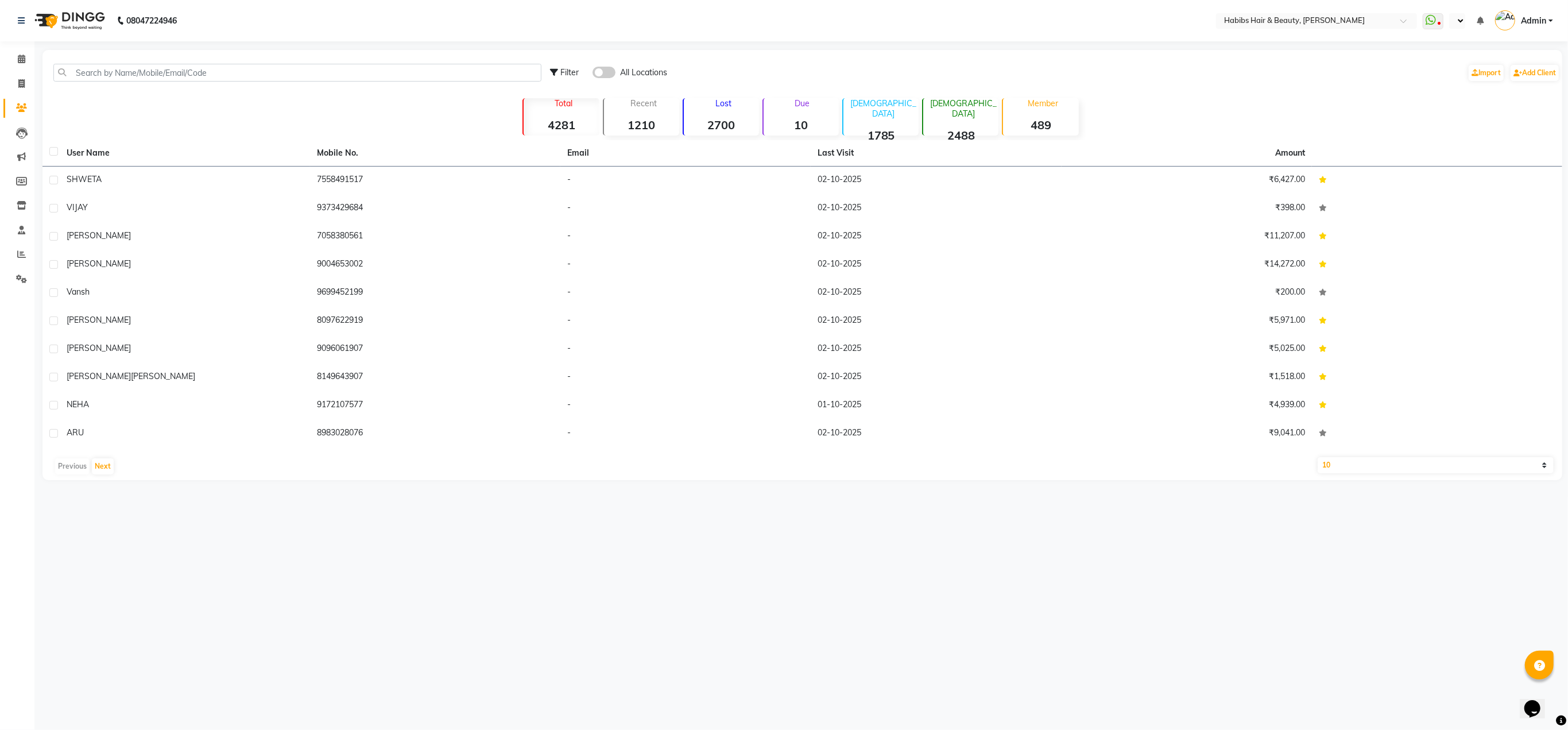
select select "en"
click at [1304, 22] on input "text" at bounding box center [1272, 22] width 167 height 12
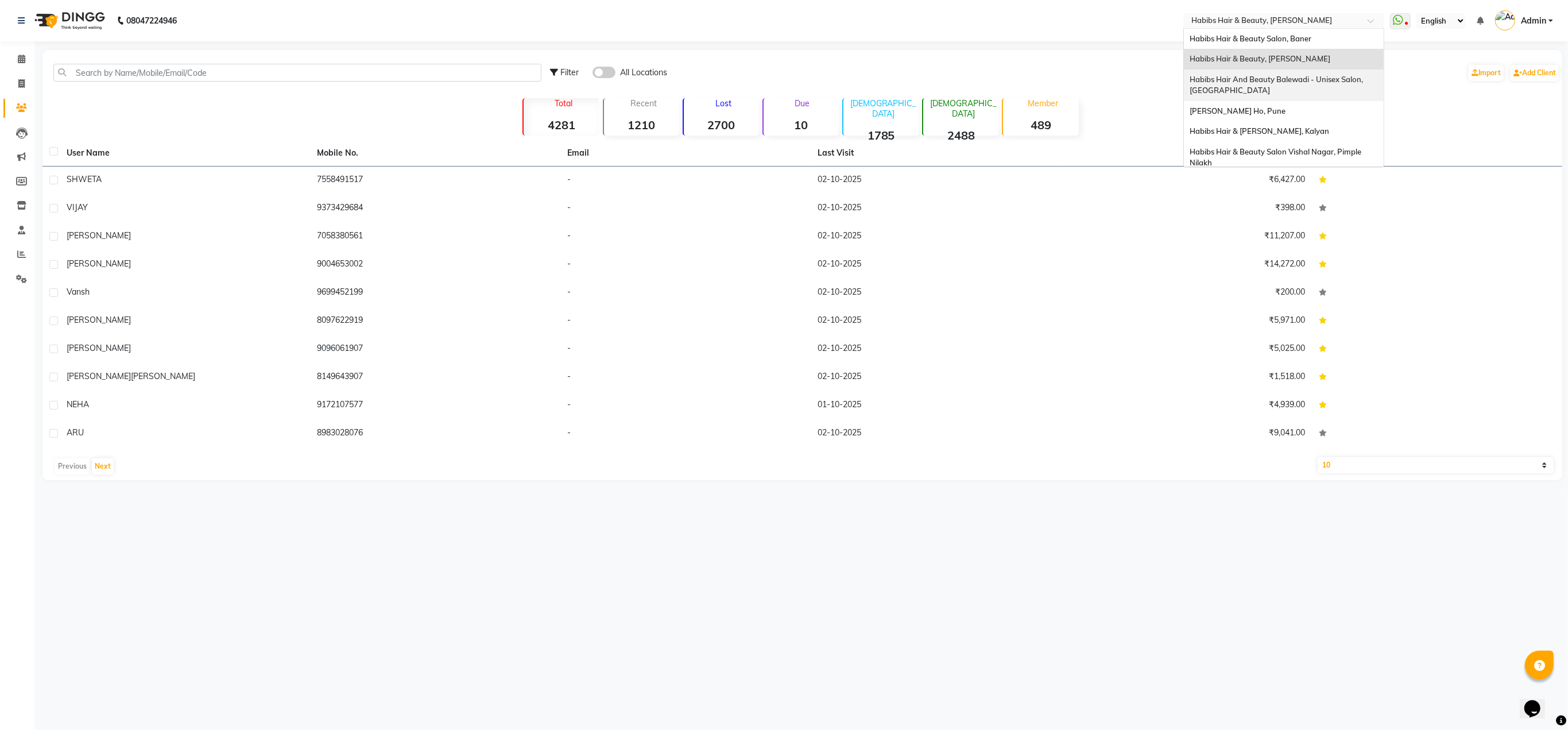
click at [1290, 75] on span "Habibs Hair And Beauty Balewadi - Unisex Salon, [GEOGRAPHIC_DATA]" at bounding box center [1277, 85] width 175 height 20
click at [1259, 18] on input "text" at bounding box center [1272, 22] width 167 height 12
click at [1254, 130] on span "Habibs Hair & [PERSON_NAME], Kalyan" at bounding box center [1259, 131] width 139 height 10
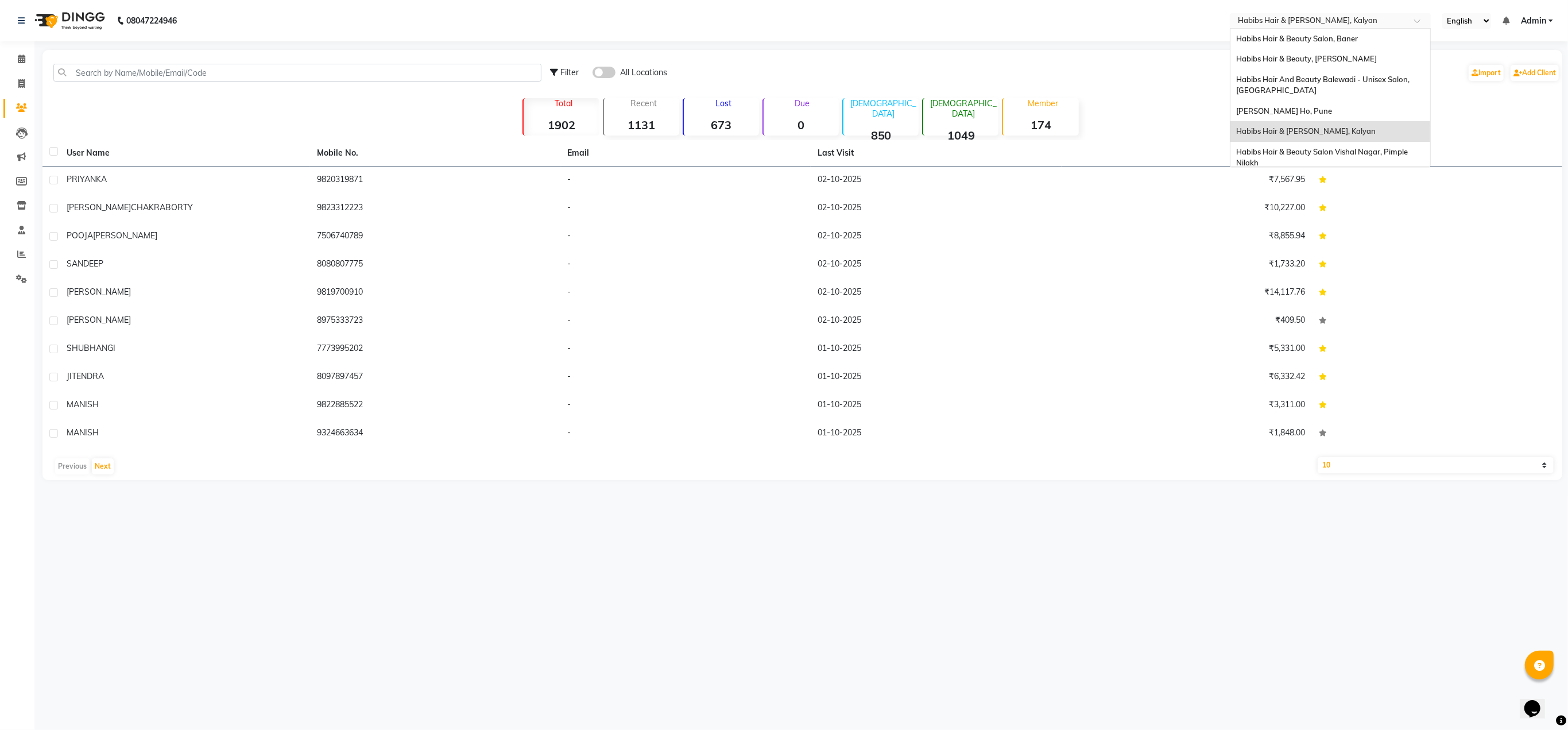
click at [1270, 20] on input "text" at bounding box center [1319, 22] width 167 height 12
click at [1271, 150] on span "Habibs Hair & Beauty Salon Vishal Nagar, Pimple Nilakh" at bounding box center [1323, 157] width 173 height 20
